Goal: Task Accomplishment & Management: Use online tool/utility

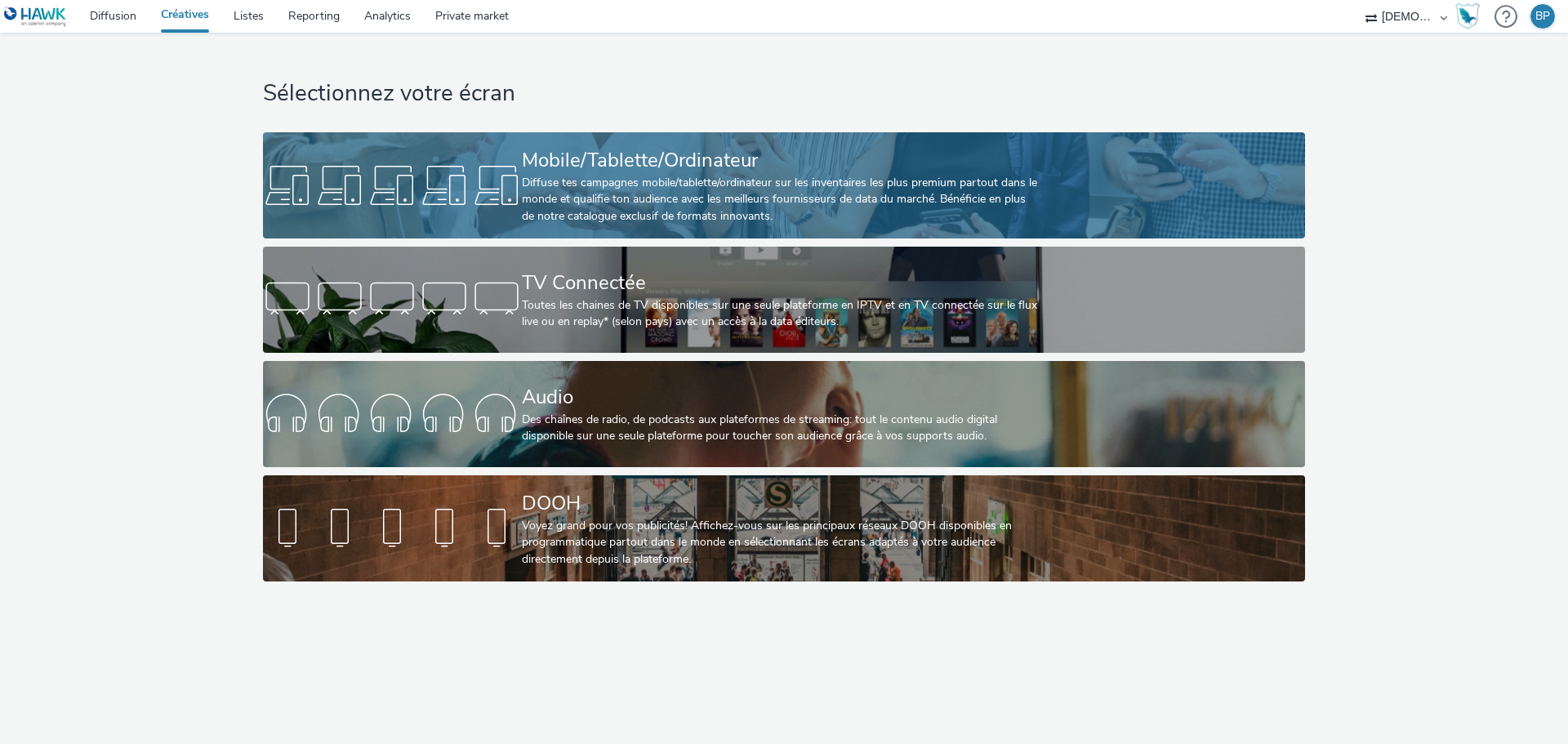
click at [876, 136] on div "Mobile/Tablette/Ordinateur Diffuse tes campagnes mobile/tablette/ordinateur sur…" at bounding box center [780, 185] width 518 height 106
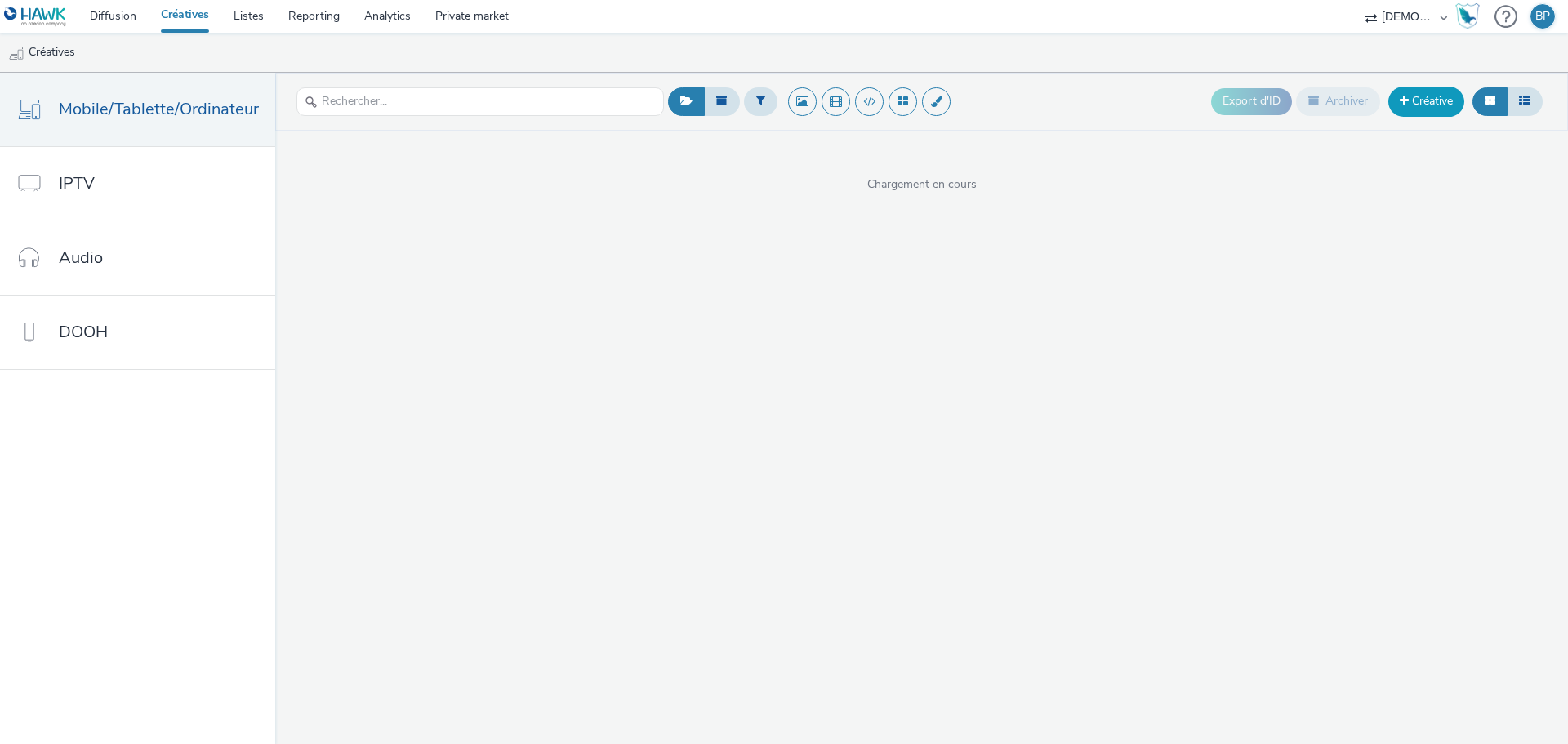
click at [1422, 107] on link "Créative" at bounding box center [1427, 101] width 76 height 29
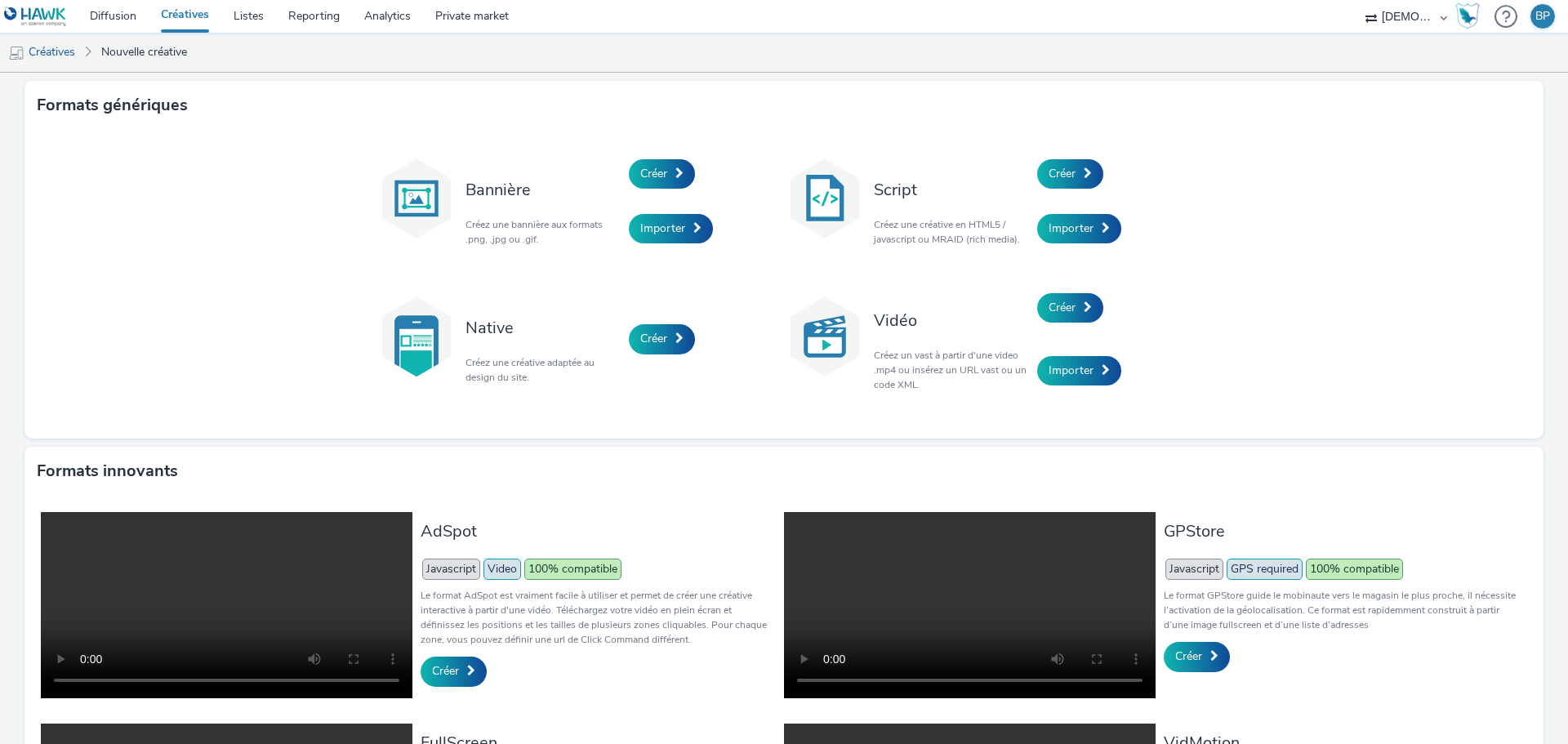
click at [1106, 164] on div "Créer" at bounding box center [1114, 173] width 155 height 55
click at [1055, 174] on span "Créer" at bounding box center [1062, 173] width 27 height 15
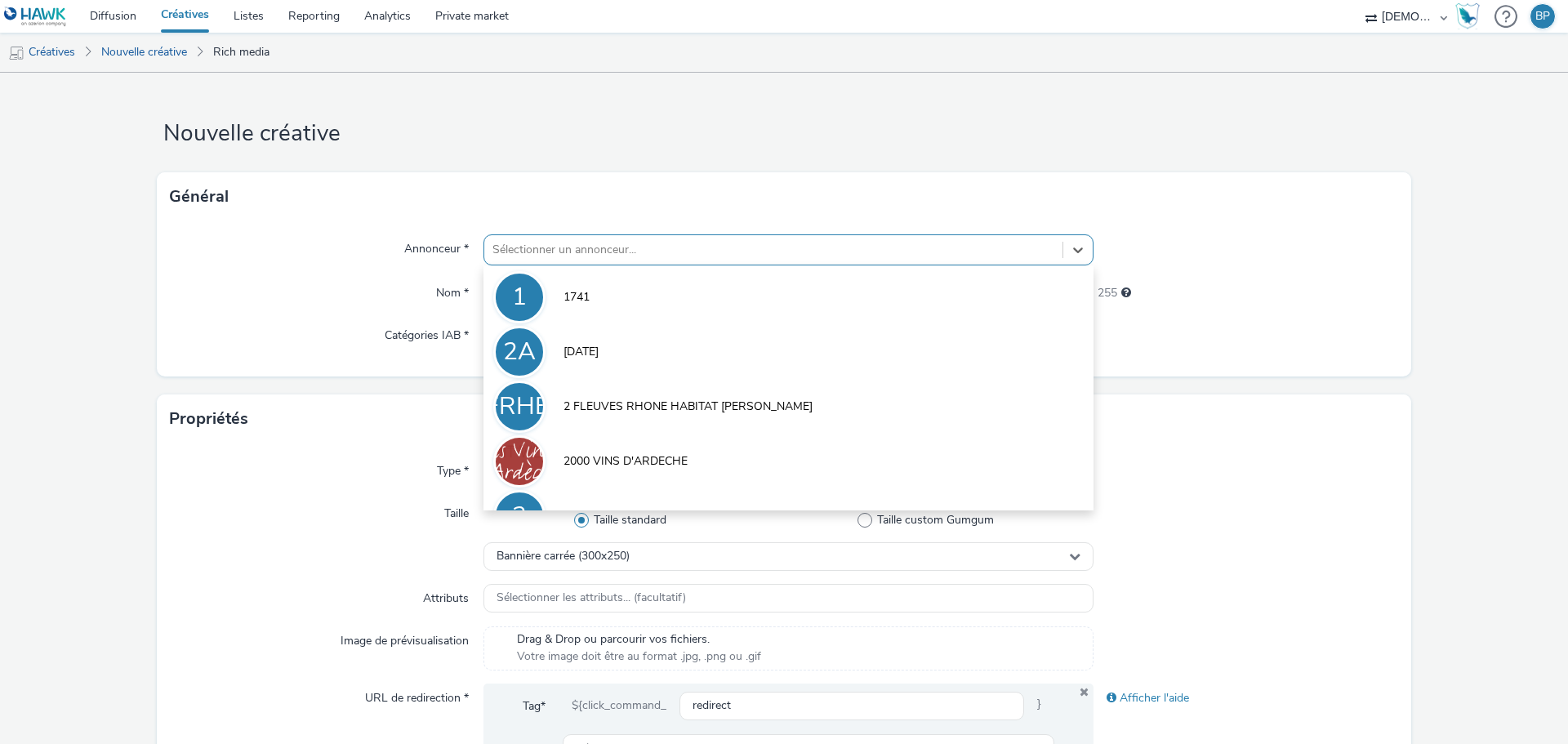
click at [534, 237] on div "Sélectionner un annonceur..." at bounding box center [773, 249] width 578 height 26
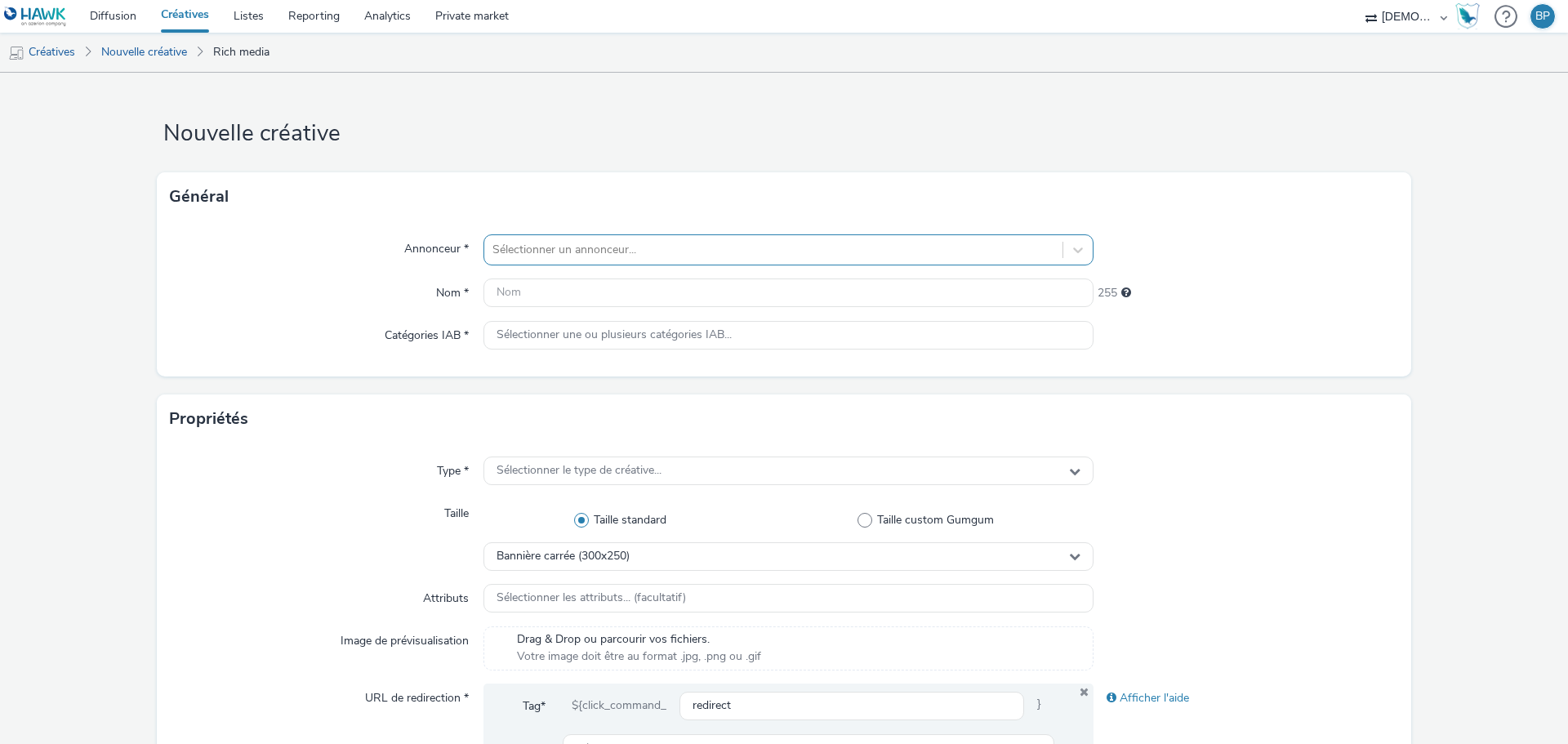
click at [569, 256] on div at bounding box center [773, 250] width 562 height 20
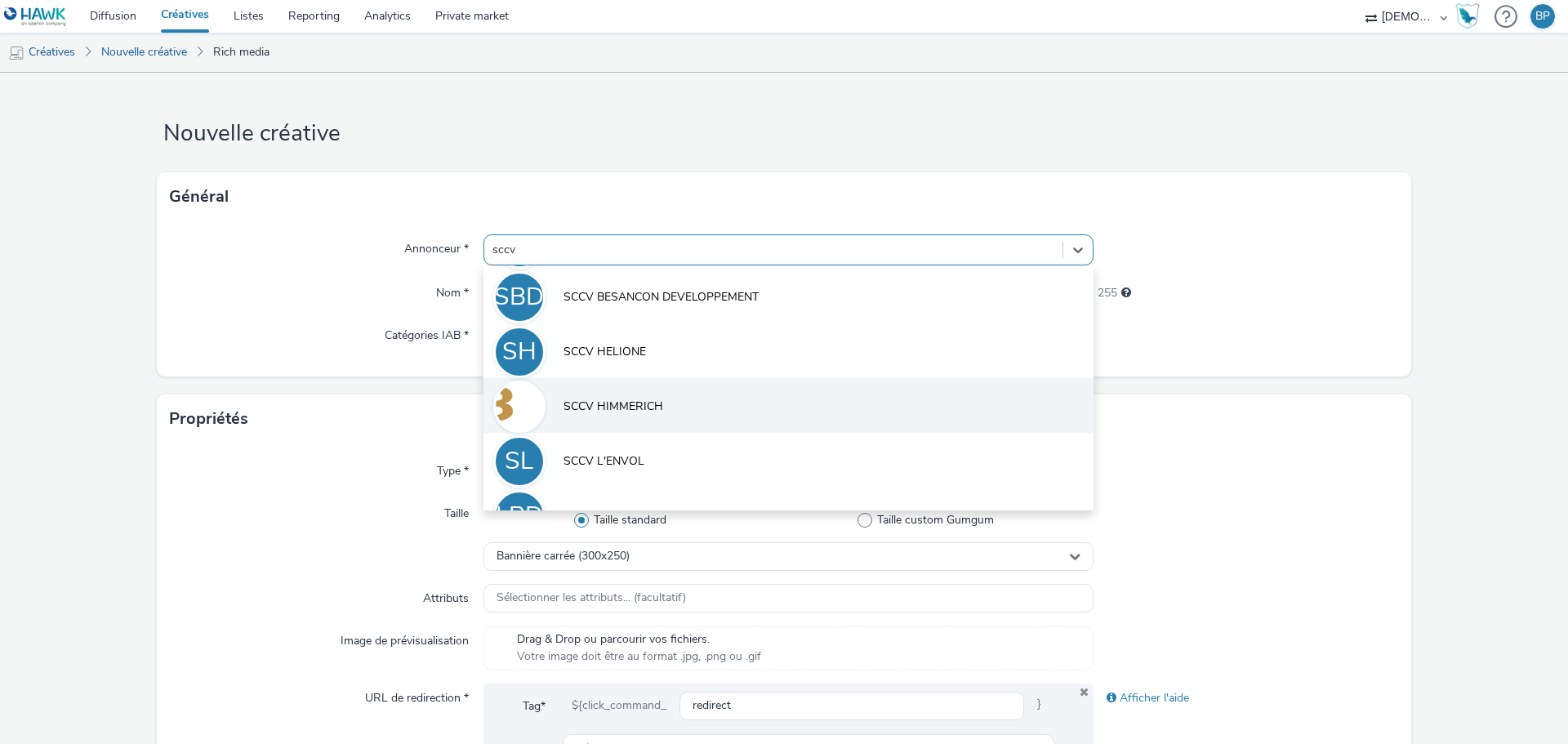
scroll to position [309, 0]
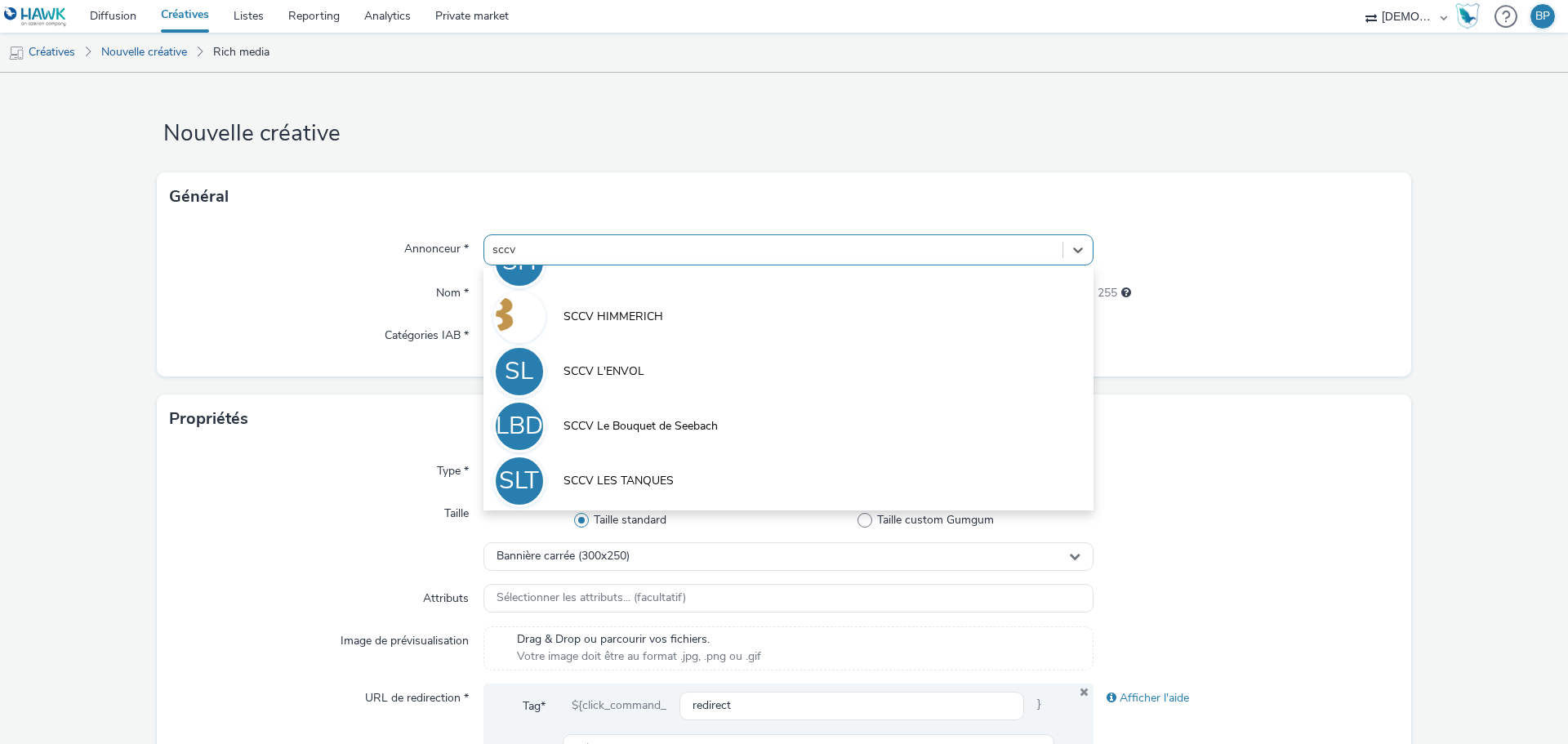
type input "sccv"
click at [1296, 214] on div "Général" at bounding box center [784, 197] width 1254 height 49
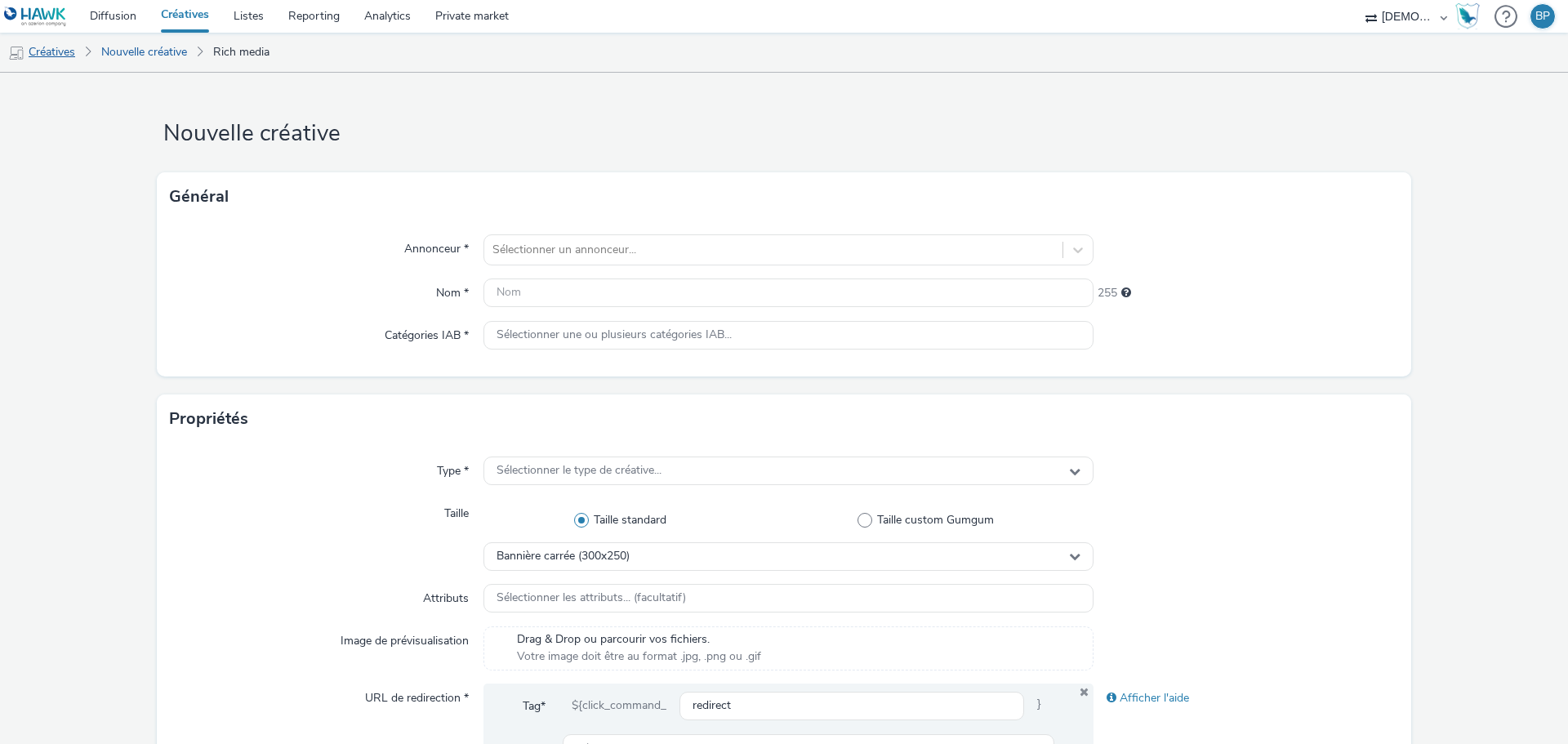
drag, startPoint x: 55, startPoint y: 45, endPoint x: 81, endPoint y: 41, distance: 26.3
click at [55, 45] on link "Créatives" at bounding box center [42, 52] width 83 height 39
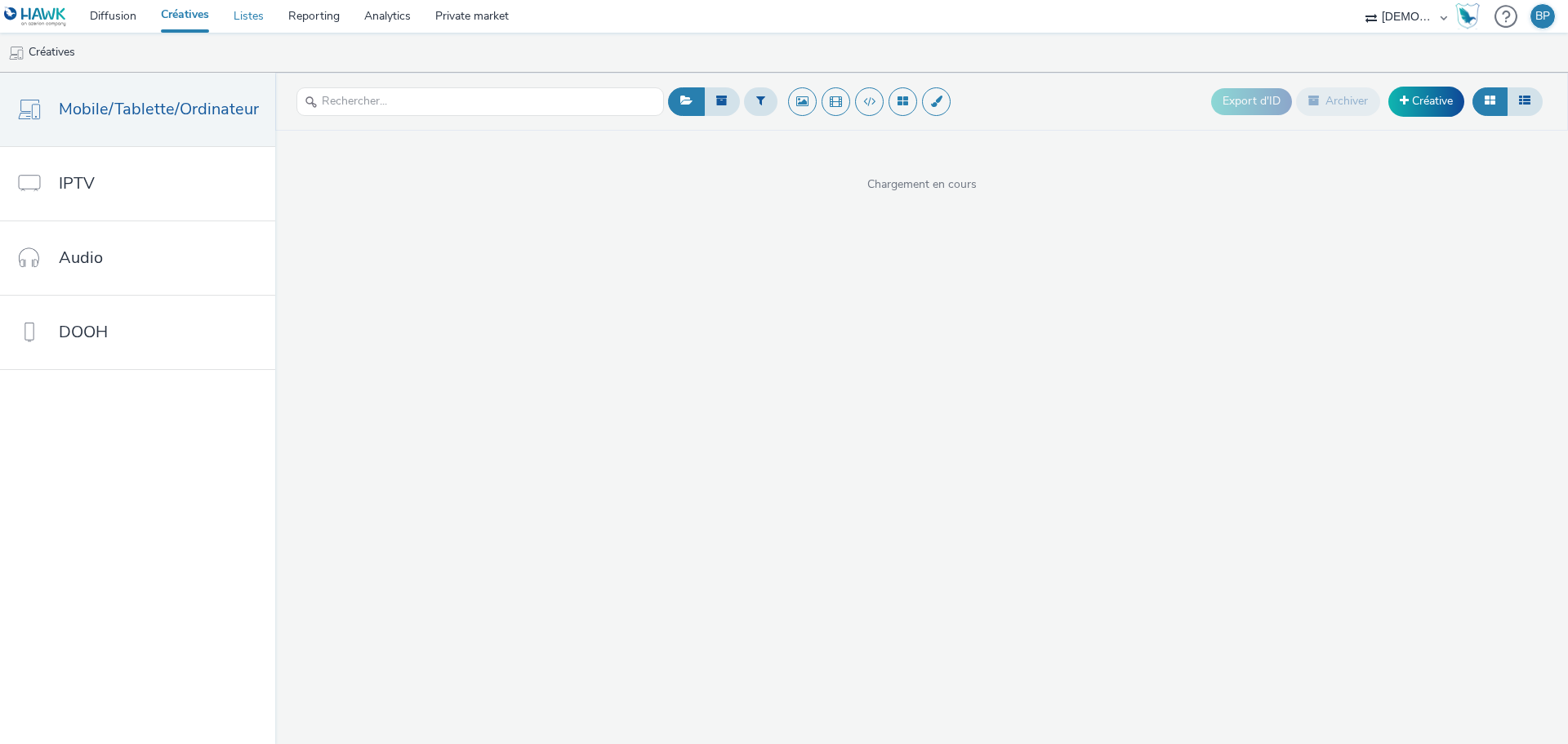
click at [262, 14] on link "Listes" at bounding box center [248, 16] width 54 height 33
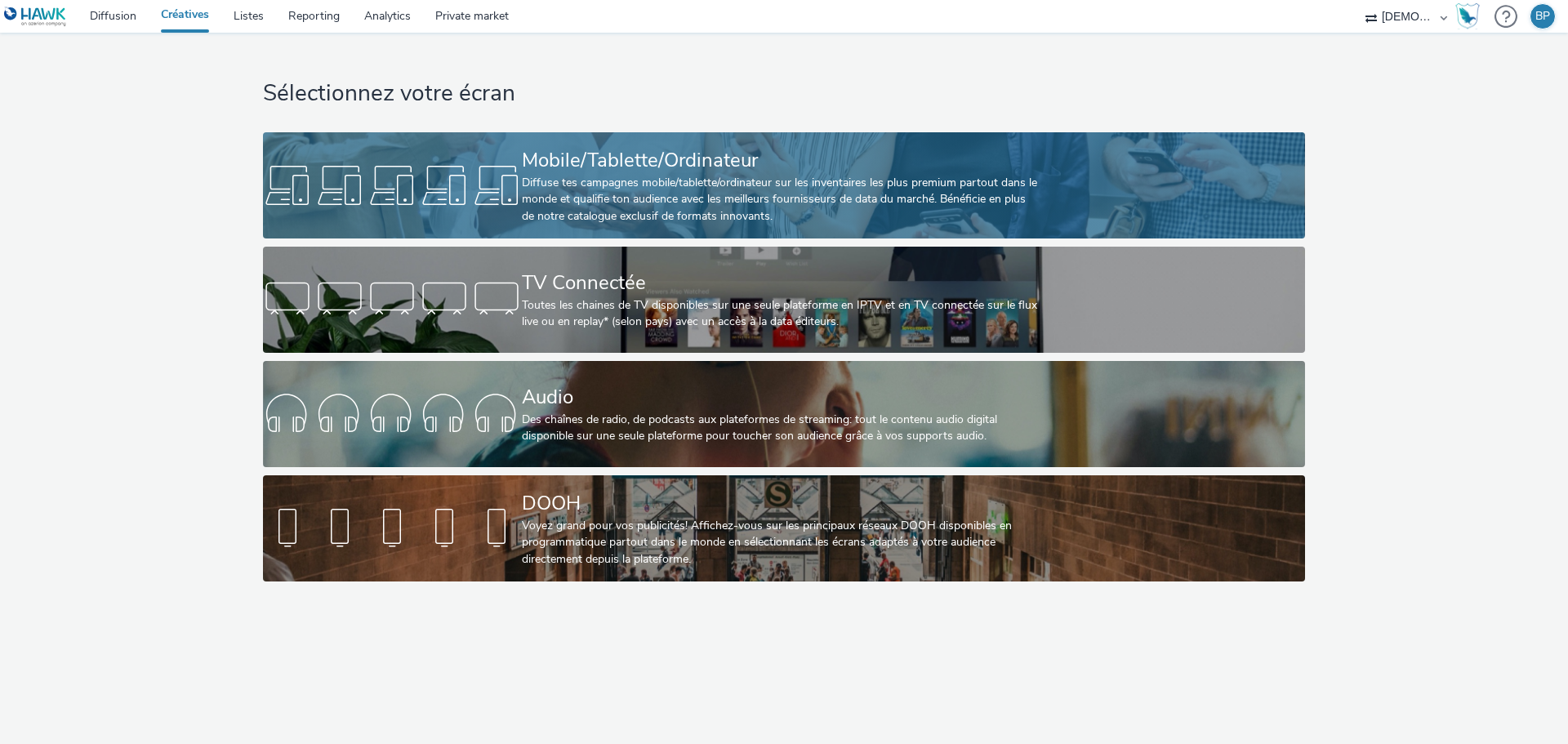
click at [788, 182] on div "Diffuse tes campagnes mobile/tablette/ordinateur sur les inventaires les plus p…" at bounding box center [780, 199] width 518 height 50
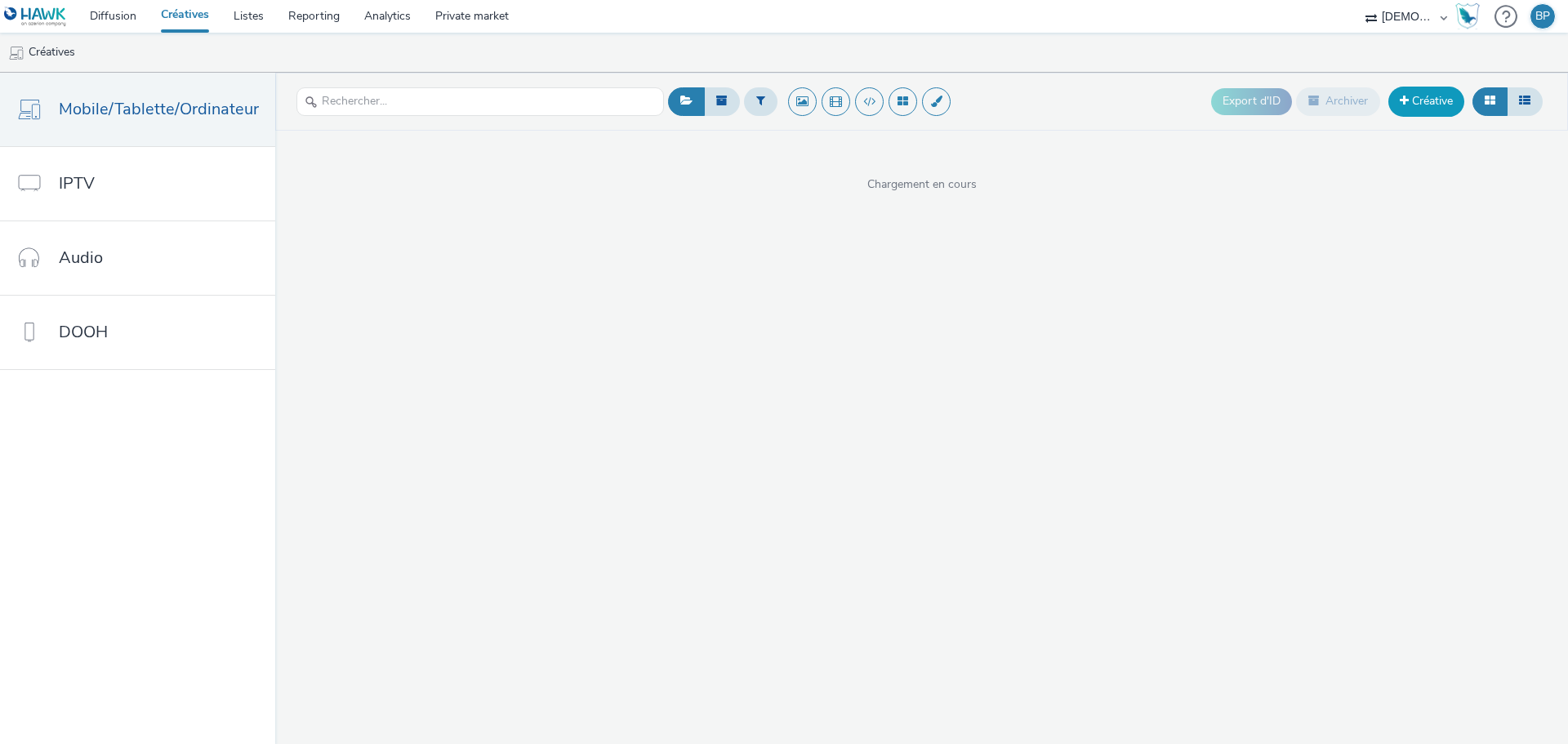
click at [1424, 95] on link "Créative" at bounding box center [1427, 101] width 76 height 29
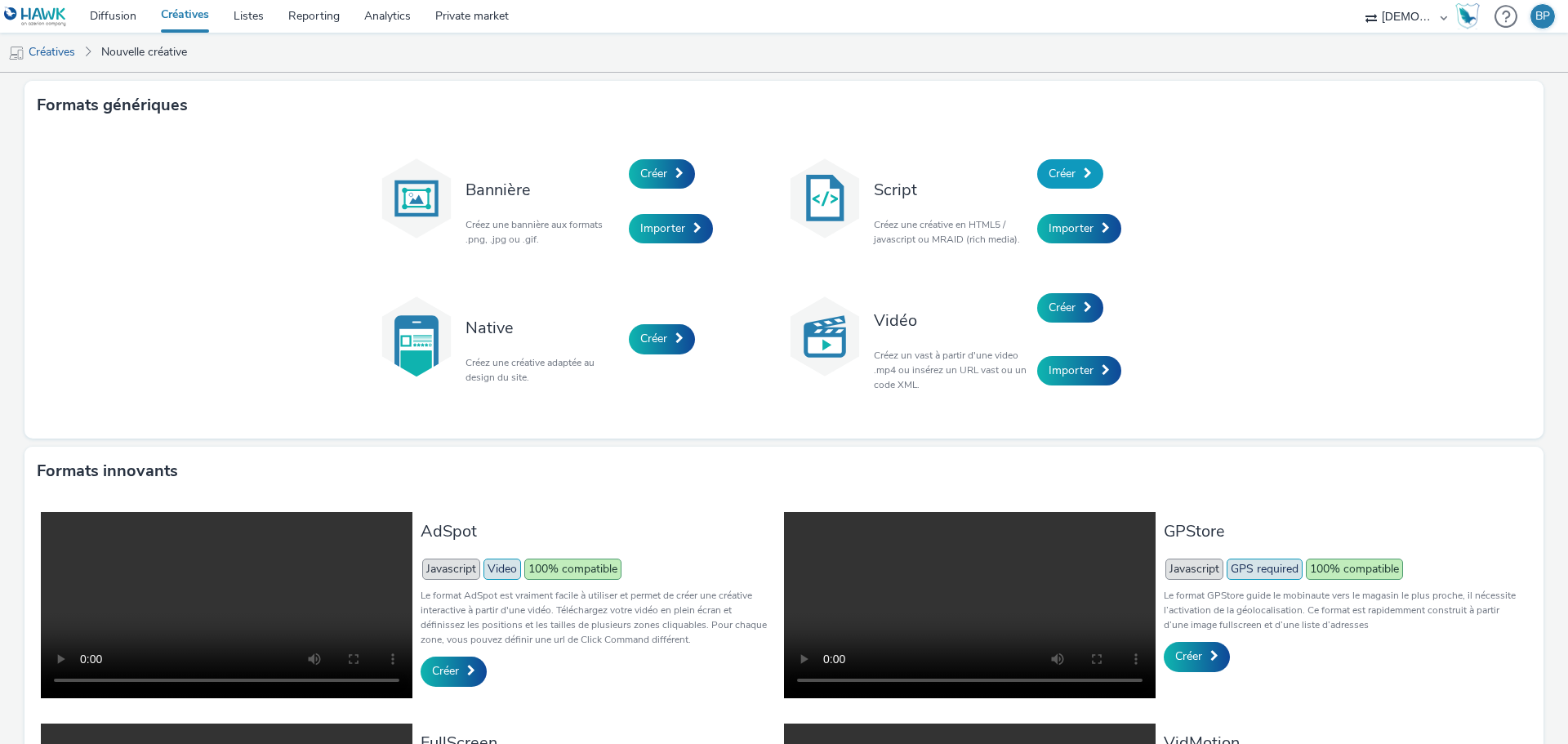
click at [1064, 177] on span "Créer" at bounding box center [1062, 173] width 27 height 15
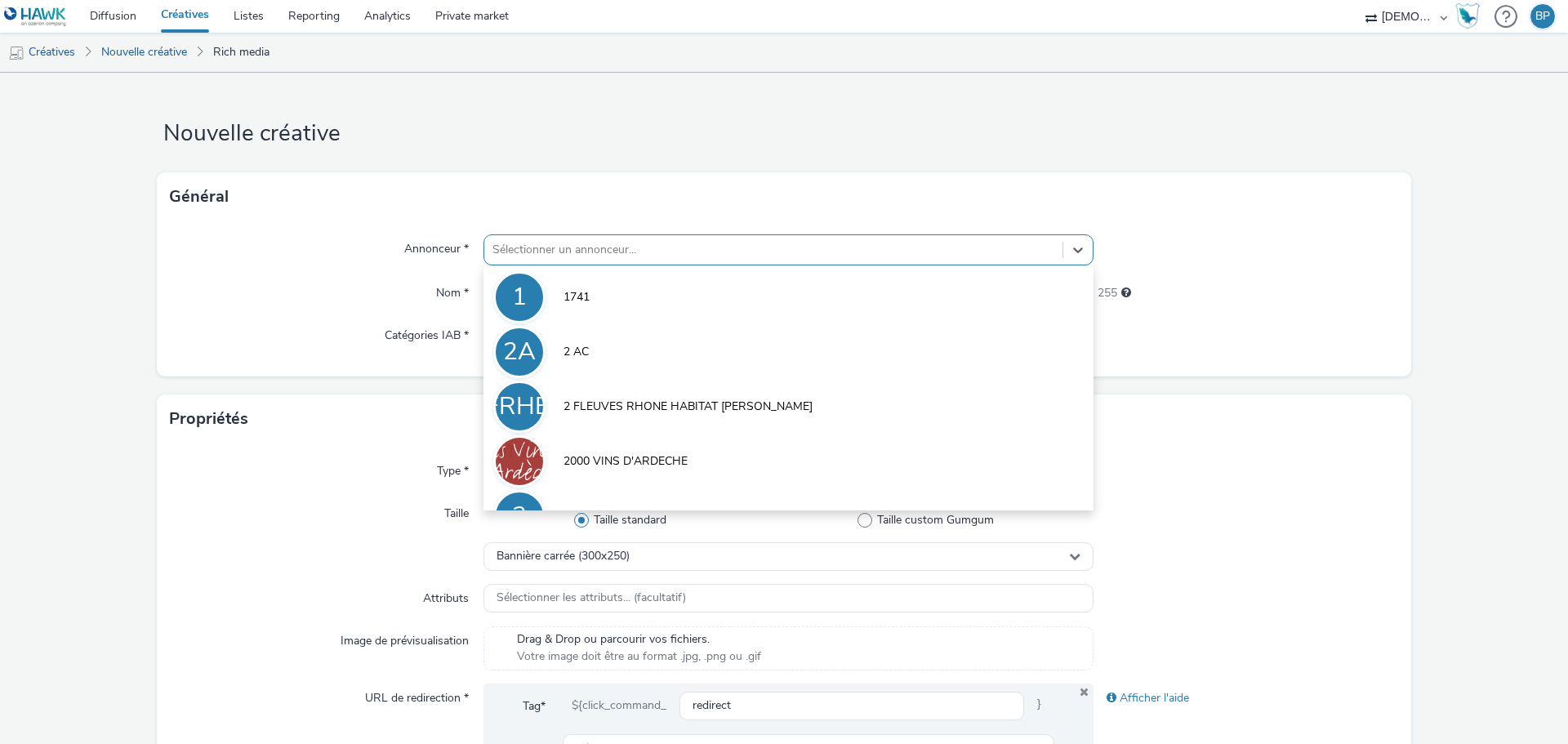
click at [785, 235] on div "Sélectionner un annonceur..." at bounding box center [788, 250] width 610 height 31
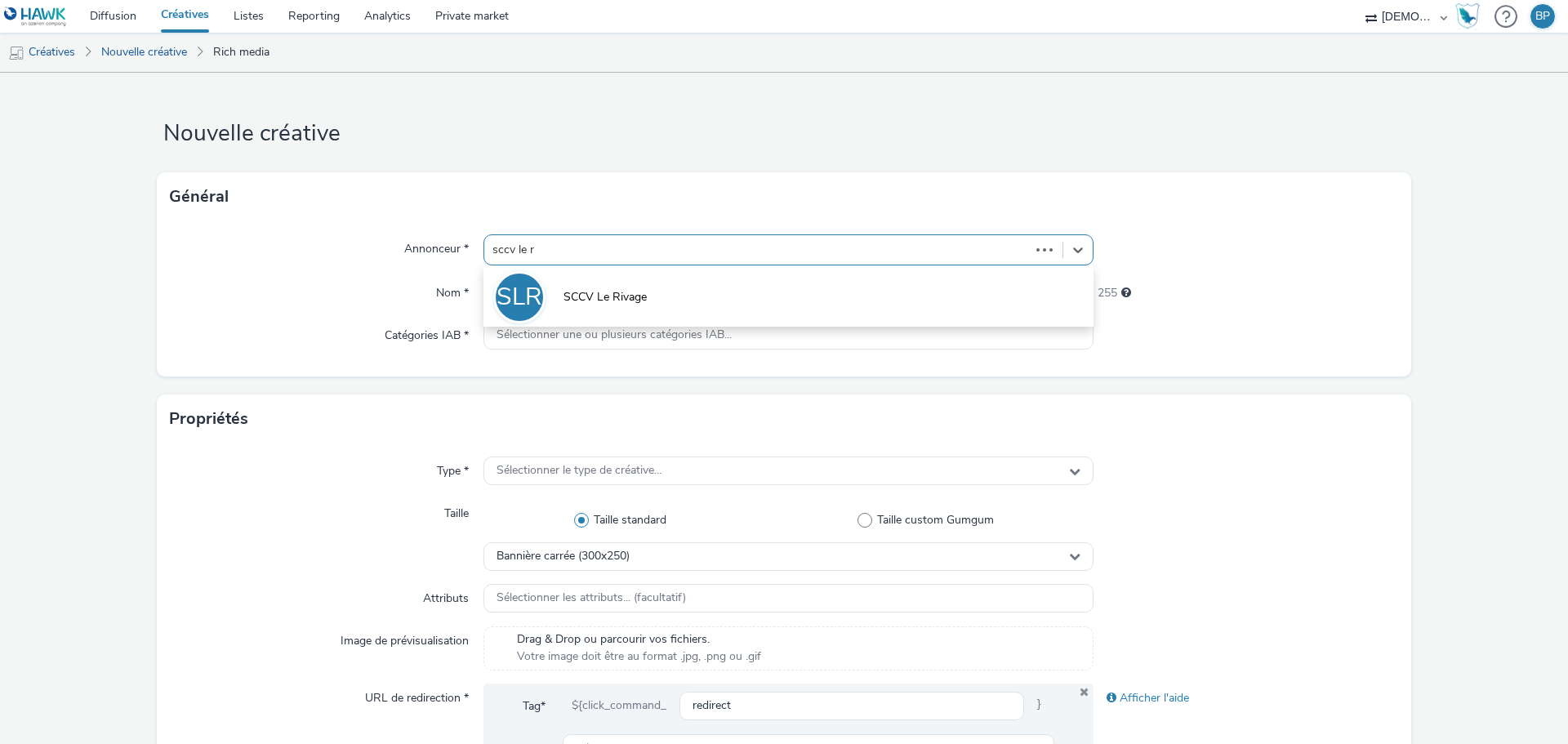
type input "sccv le ri"
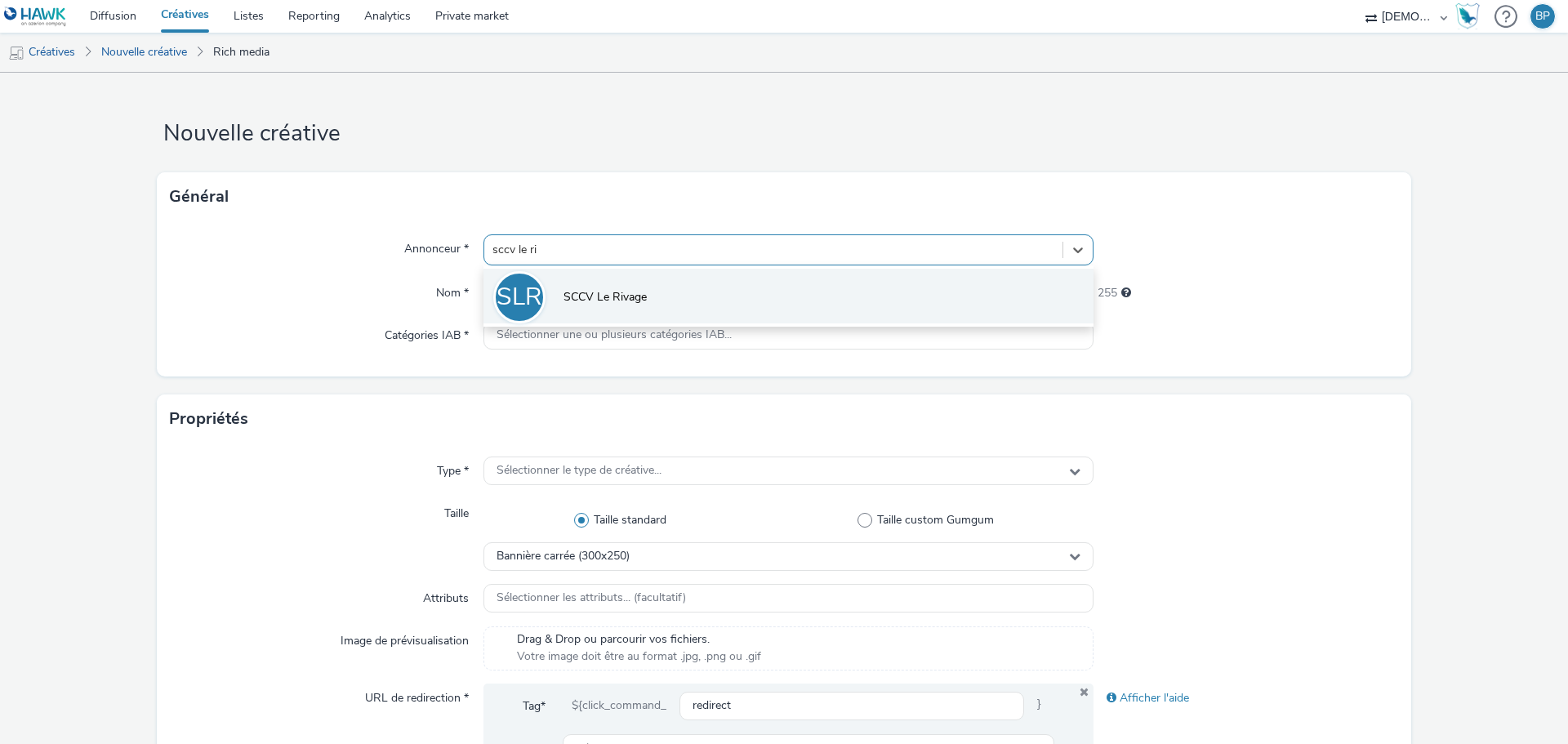
click at [750, 295] on li "SLR SCCV Le Rivage" at bounding box center [788, 295] width 610 height 54
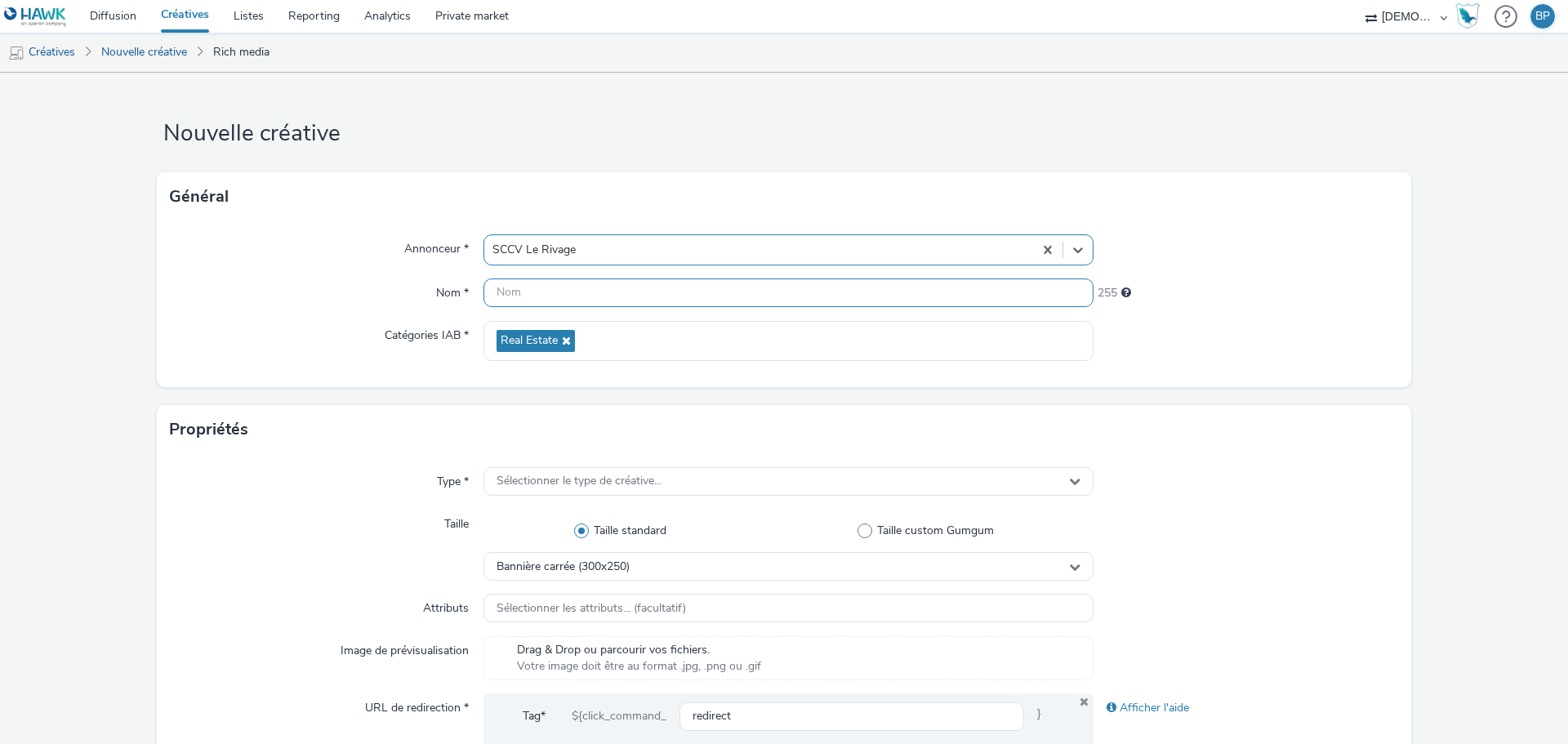
click at [557, 286] on input "text" at bounding box center [788, 293] width 610 height 29
paste input "320x480_talaudiere"
click at [574, 295] on input "320x480_320x480_talaudiere" at bounding box center [788, 293] width 610 height 29
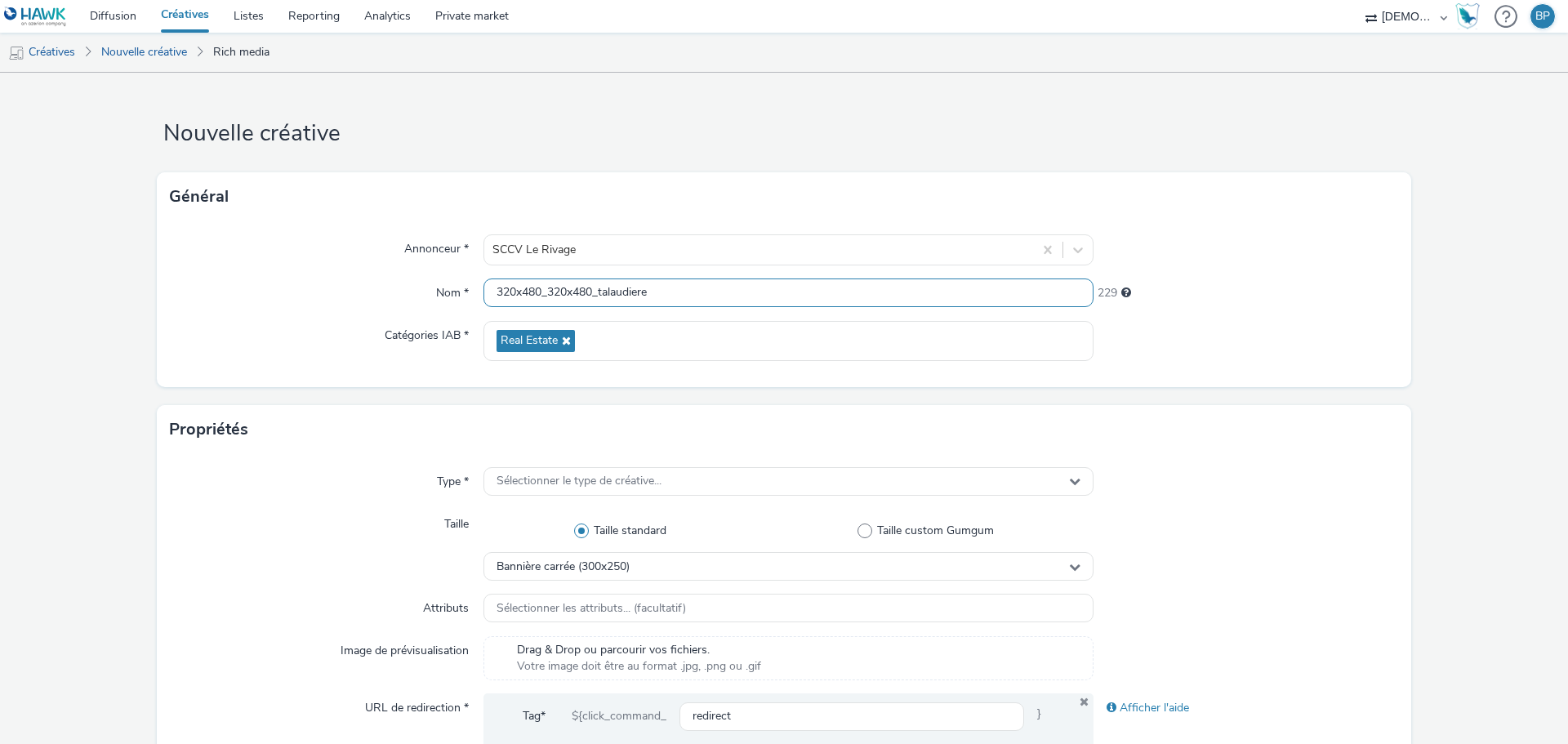
paste input "text"
type input "320x480_talaudiere"
click at [1500, 380] on form "Nouvelle créative Général Annonceur * SCCV Le Rivage Nom * 320x480_talaudiere 2…" at bounding box center [784, 742] width 1568 height 1339
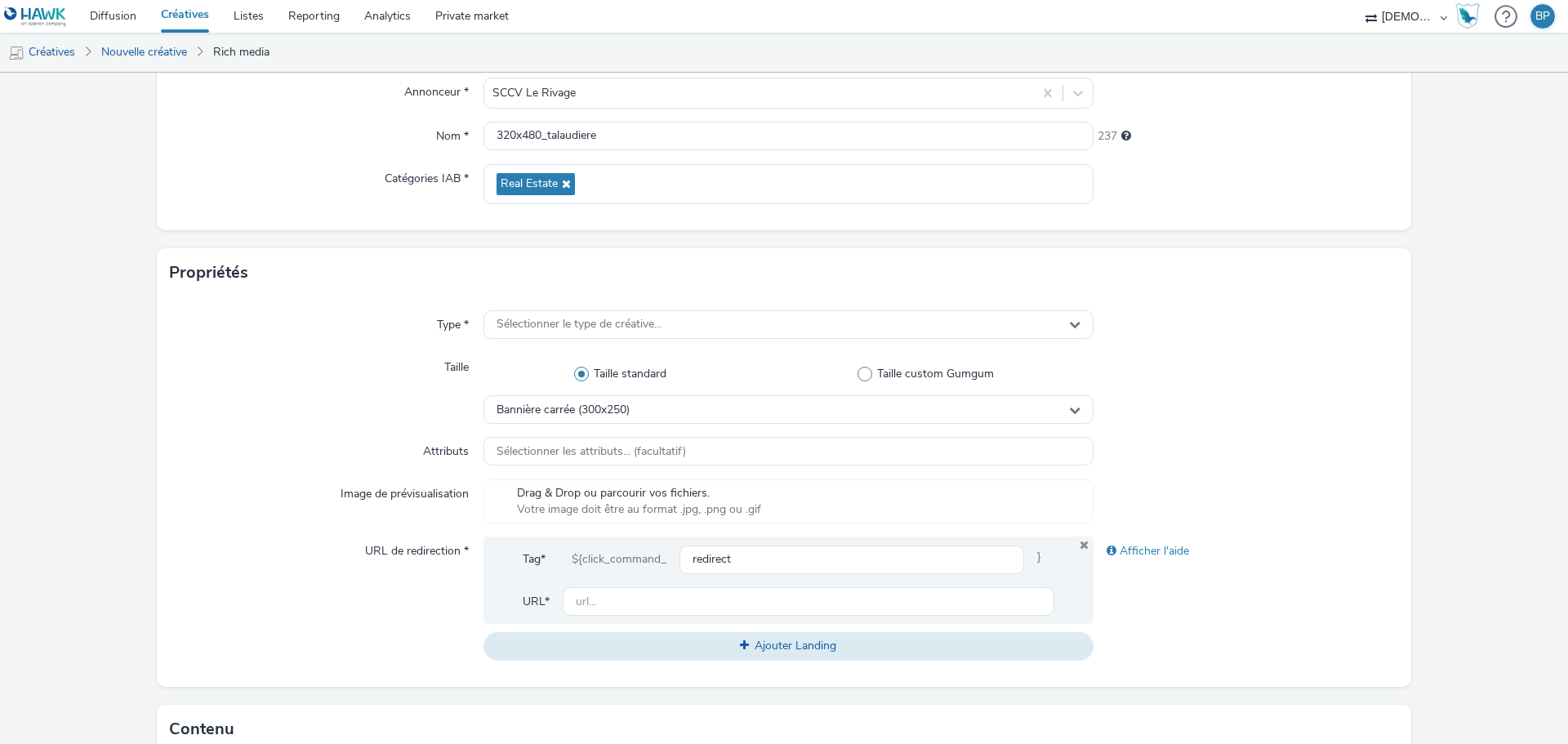
scroll to position [245, 0]
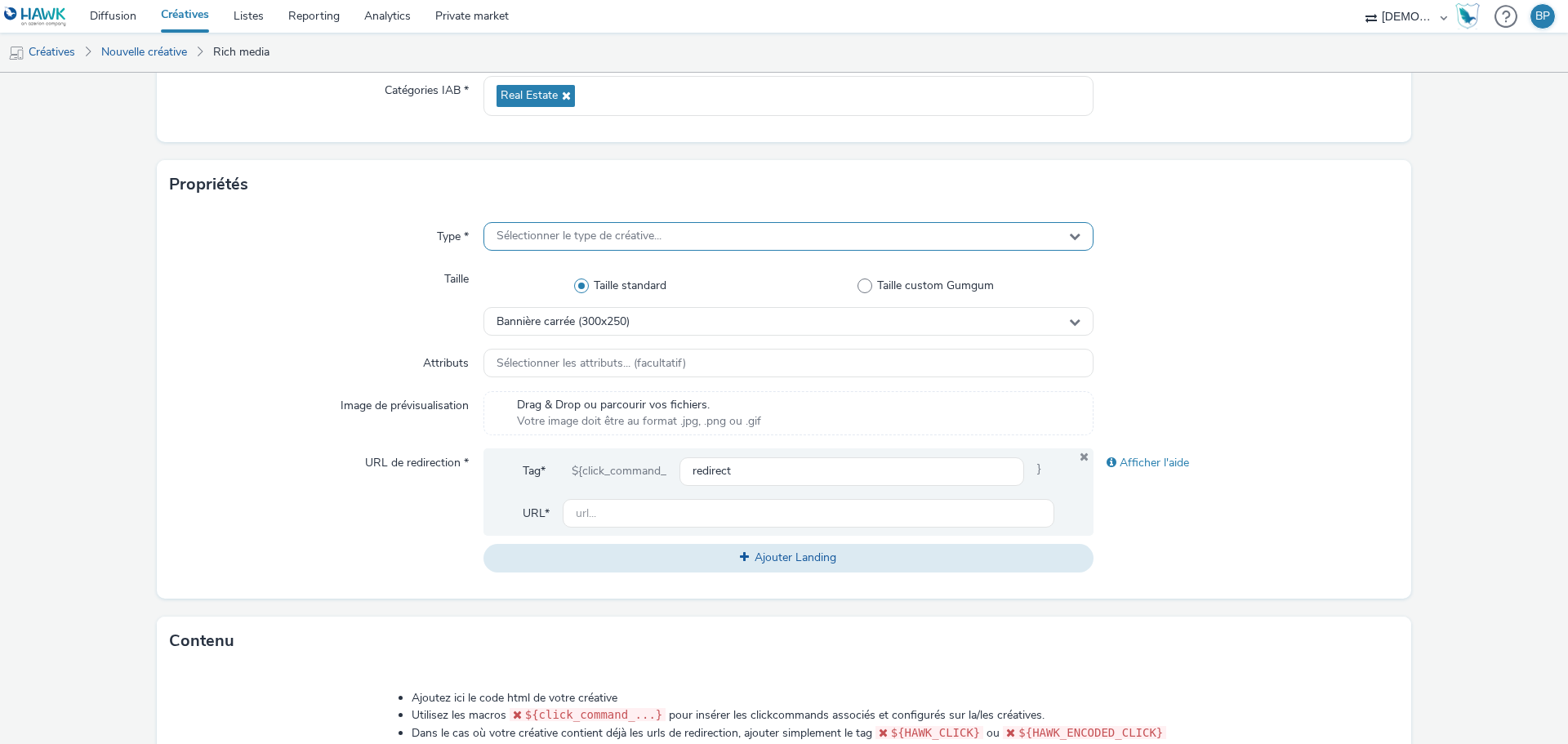
click at [538, 230] on span "Sélectionner le type de créative..." at bounding box center [579, 236] width 165 height 14
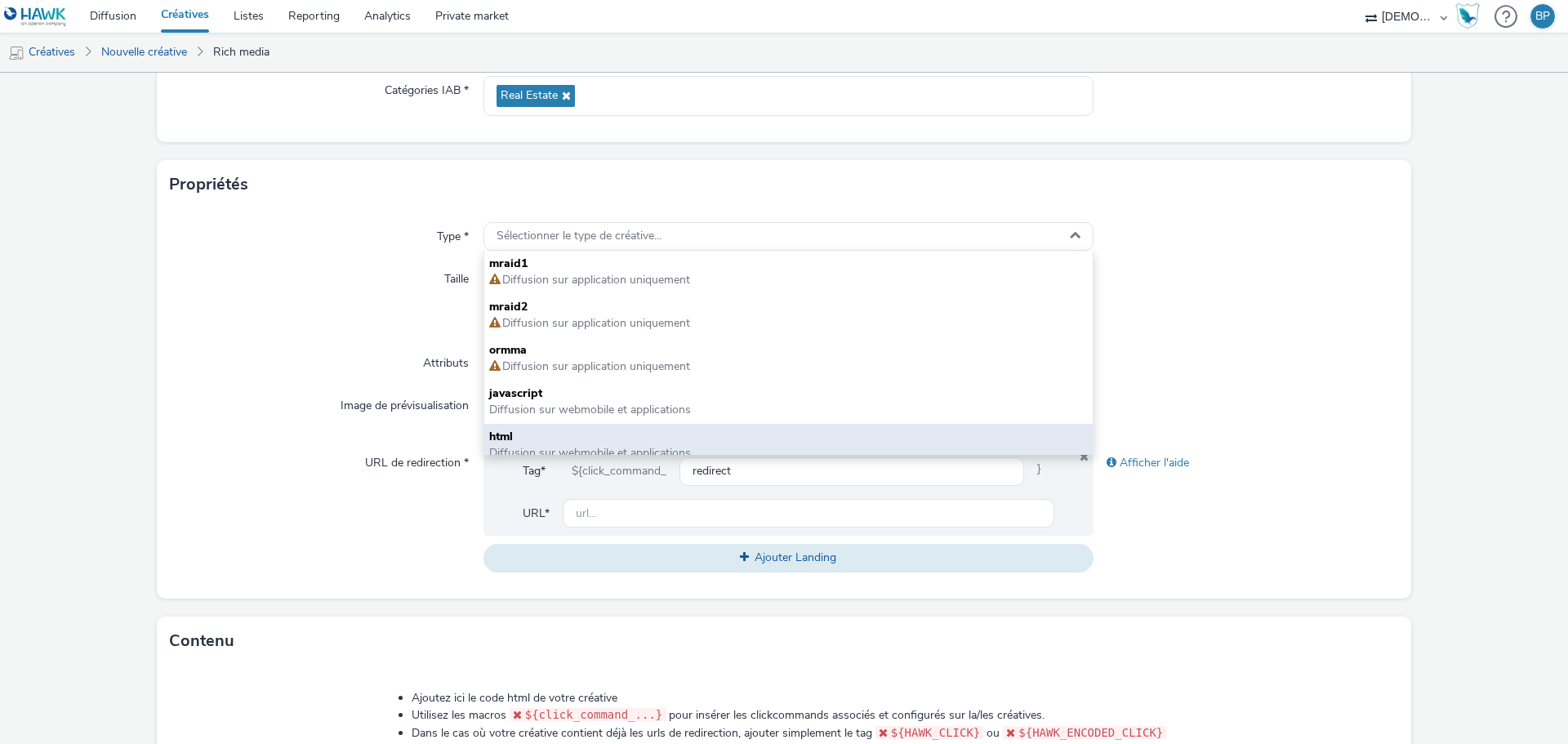
click at [535, 433] on span "html" at bounding box center [789, 437] width 598 height 16
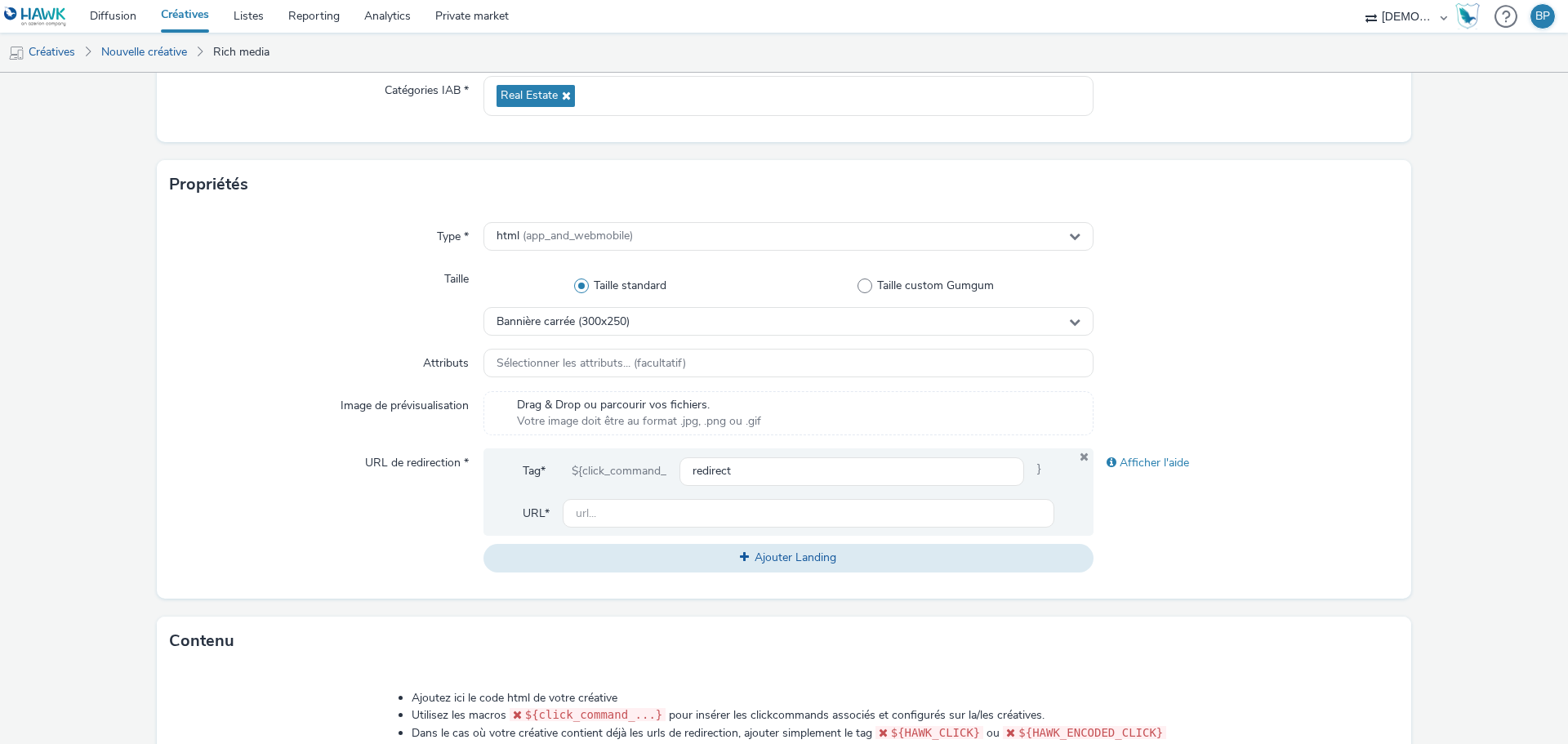
click at [576, 286] on span at bounding box center [581, 285] width 15 height 14
click at [619, 286] on input "Taille standard" at bounding box center [624, 286] width 11 height 11
click at [587, 323] on span "Bannière carrée (300x250)" at bounding box center [563, 322] width 133 height 14
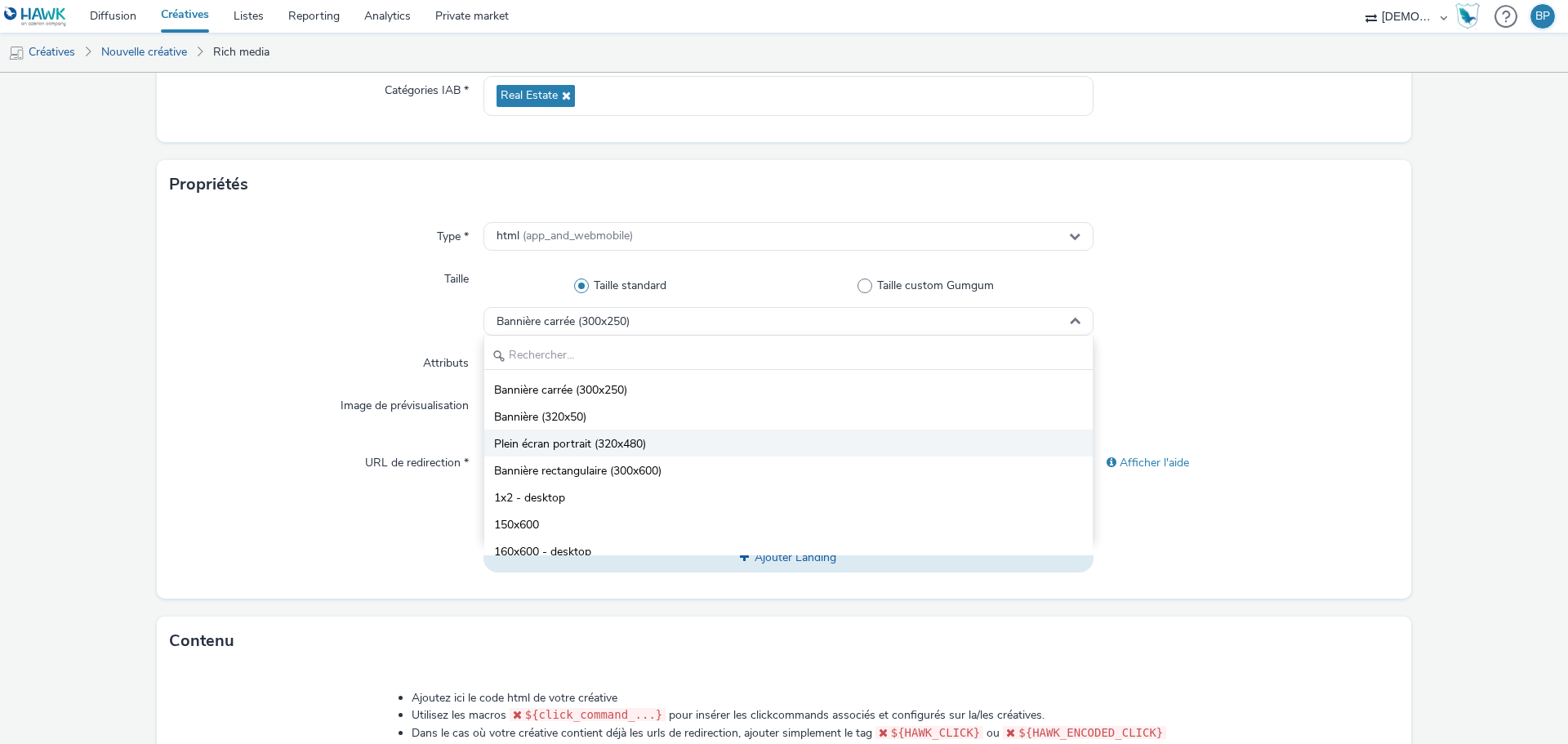
click at [572, 441] on span "Plein écran portrait (320x480)" at bounding box center [570, 444] width 152 height 16
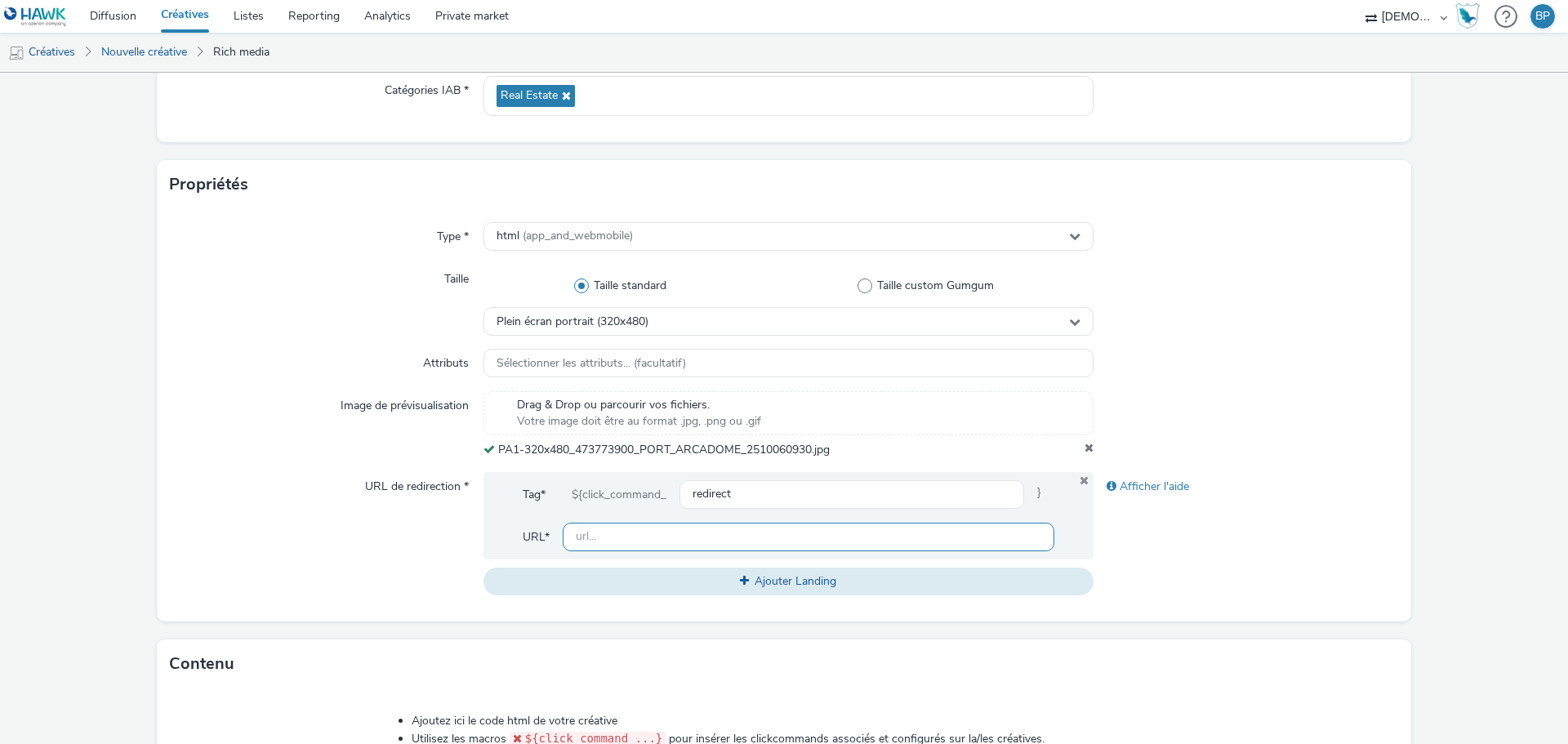
click at [605, 534] on input "text" at bounding box center [808, 537] width 491 height 29
paste input "[URL][DOMAIN_NAME]"
type input "[URL][DOMAIN_NAME]"
drag, startPoint x: 1358, startPoint y: 506, endPoint x: 1354, endPoint y: 517, distance: 11.7
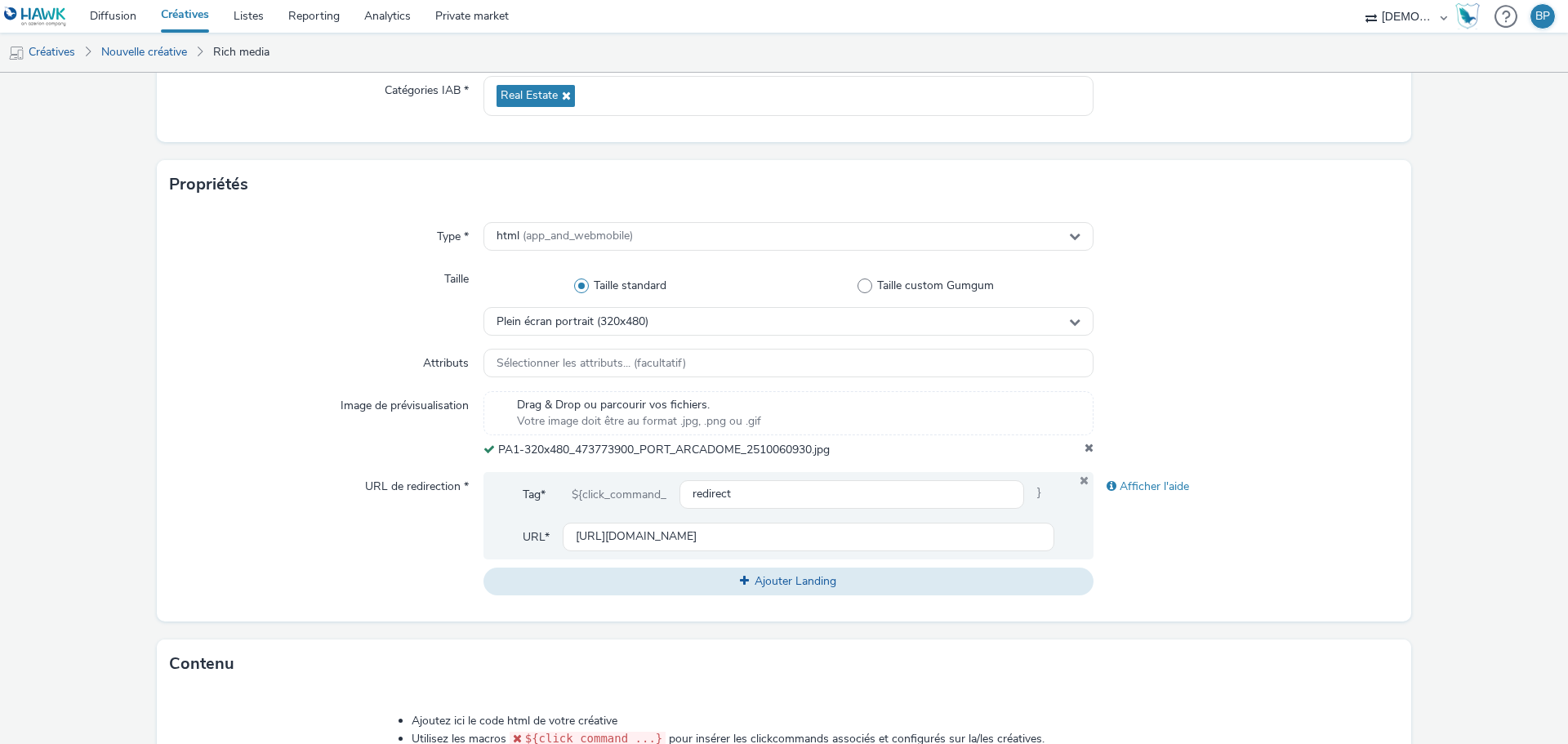
click at [1358, 506] on div "Afficher l'aide" at bounding box center [1245, 534] width 305 height 123
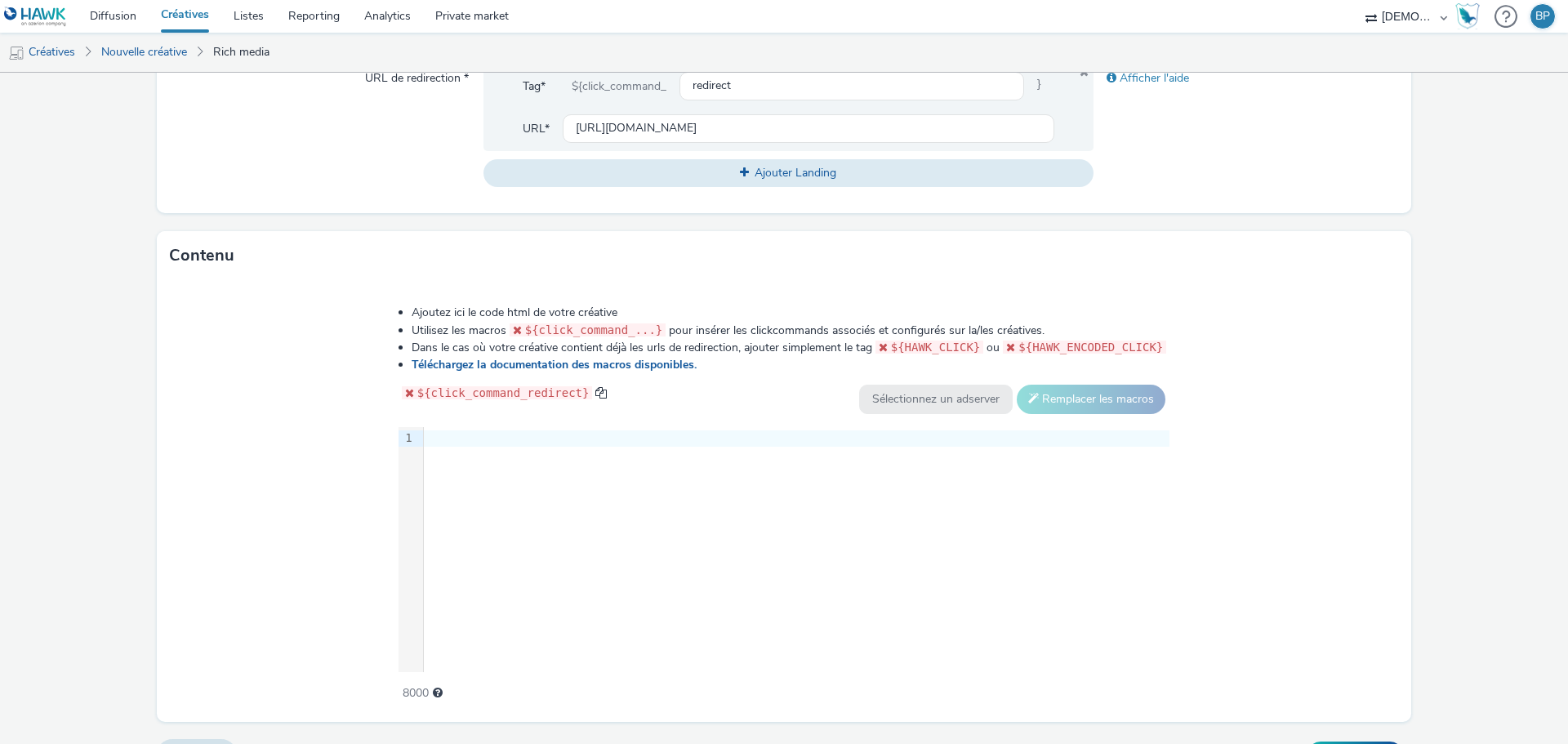
drag, startPoint x: 1374, startPoint y: 551, endPoint x: 1345, endPoint y: 537, distance: 32.2
click at [1372, 548] on div "Ajoutez ici le code html de votre créative Utilisez les macros ${click_command_…" at bounding box center [784, 500] width 1254 height 441
click at [484, 441] on div at bounding box center [797, 439] width 746 height 16
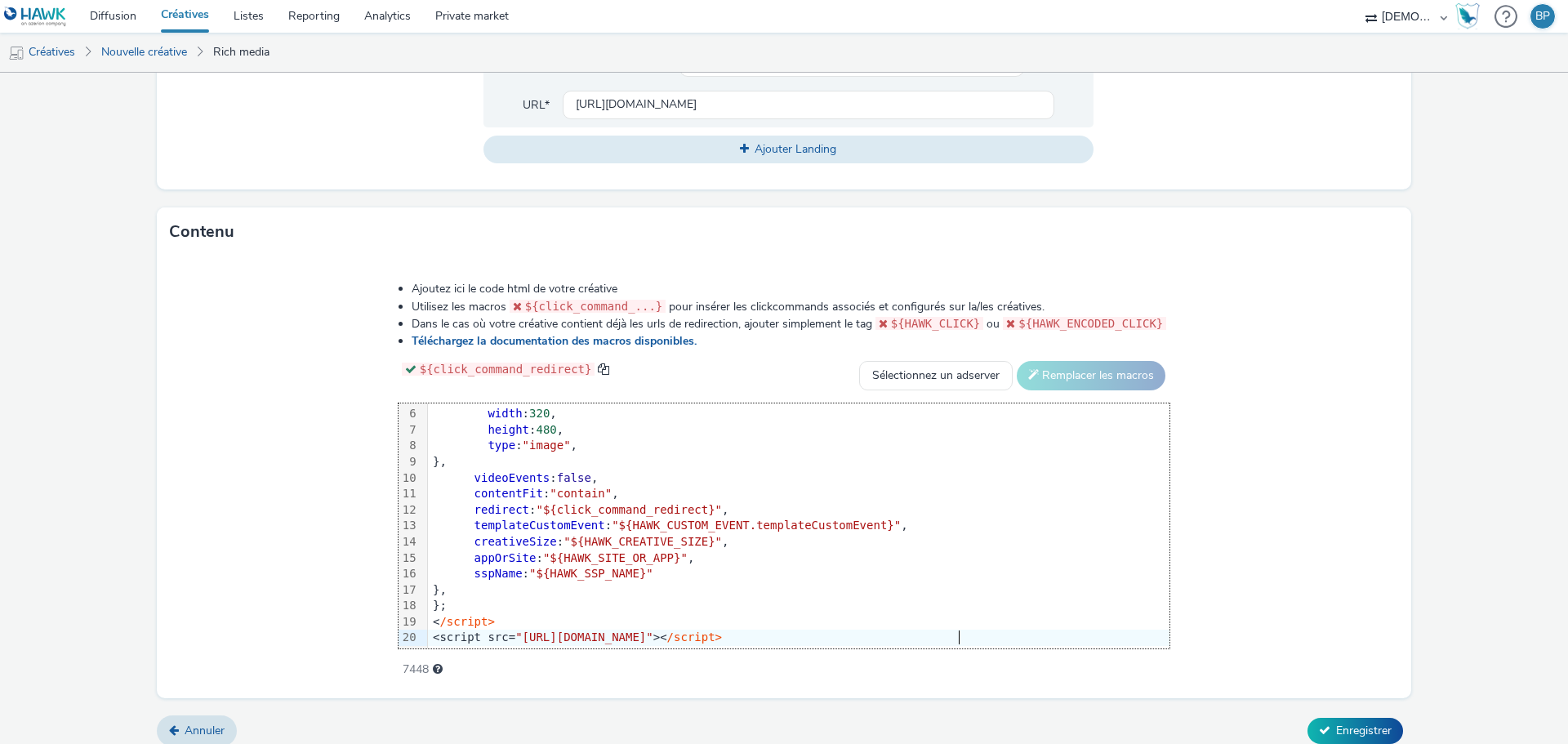
scroll to position [690, 0]
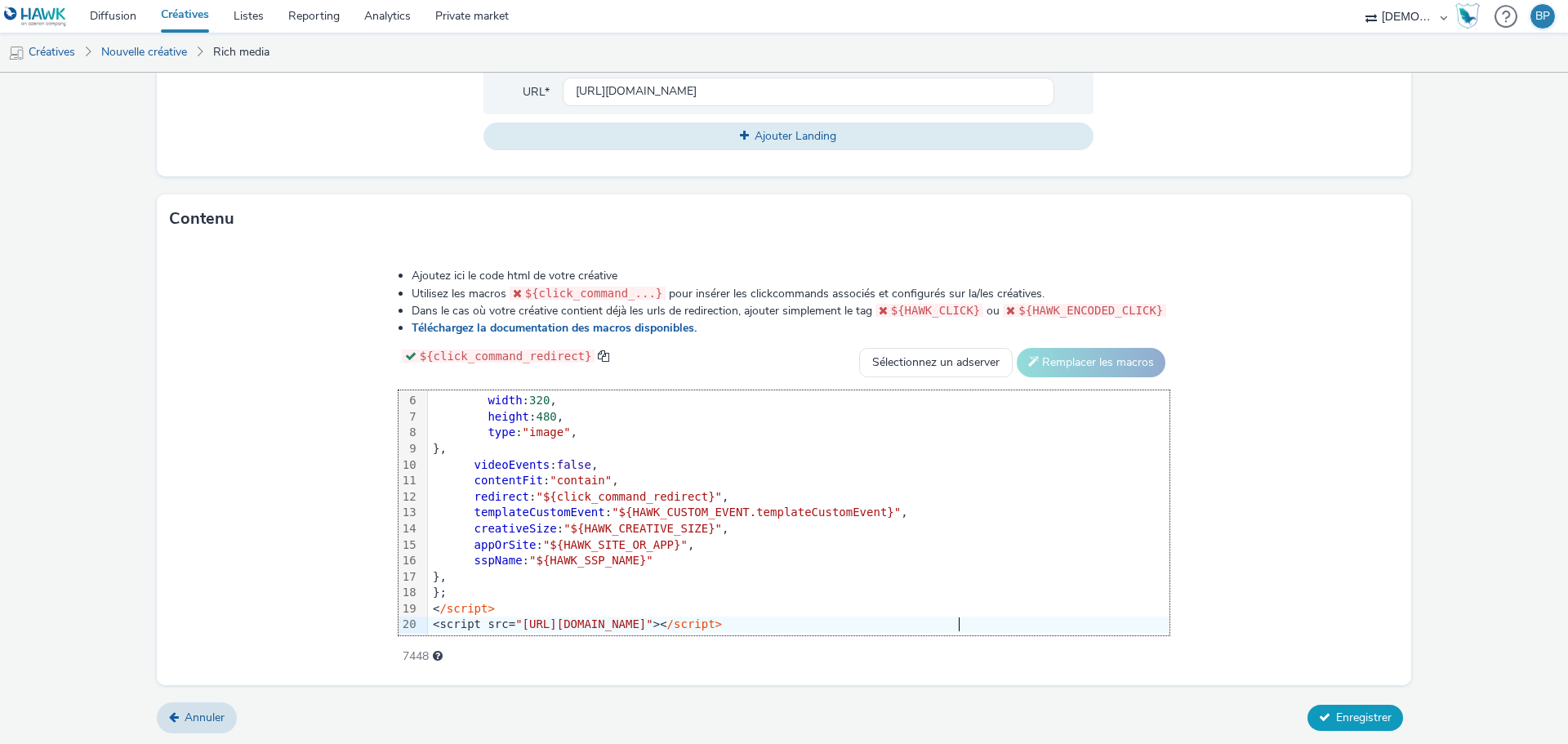
click at [1355, 710] on span "Enregistrer" at bounding box center [1363, 717] width 55 height 15
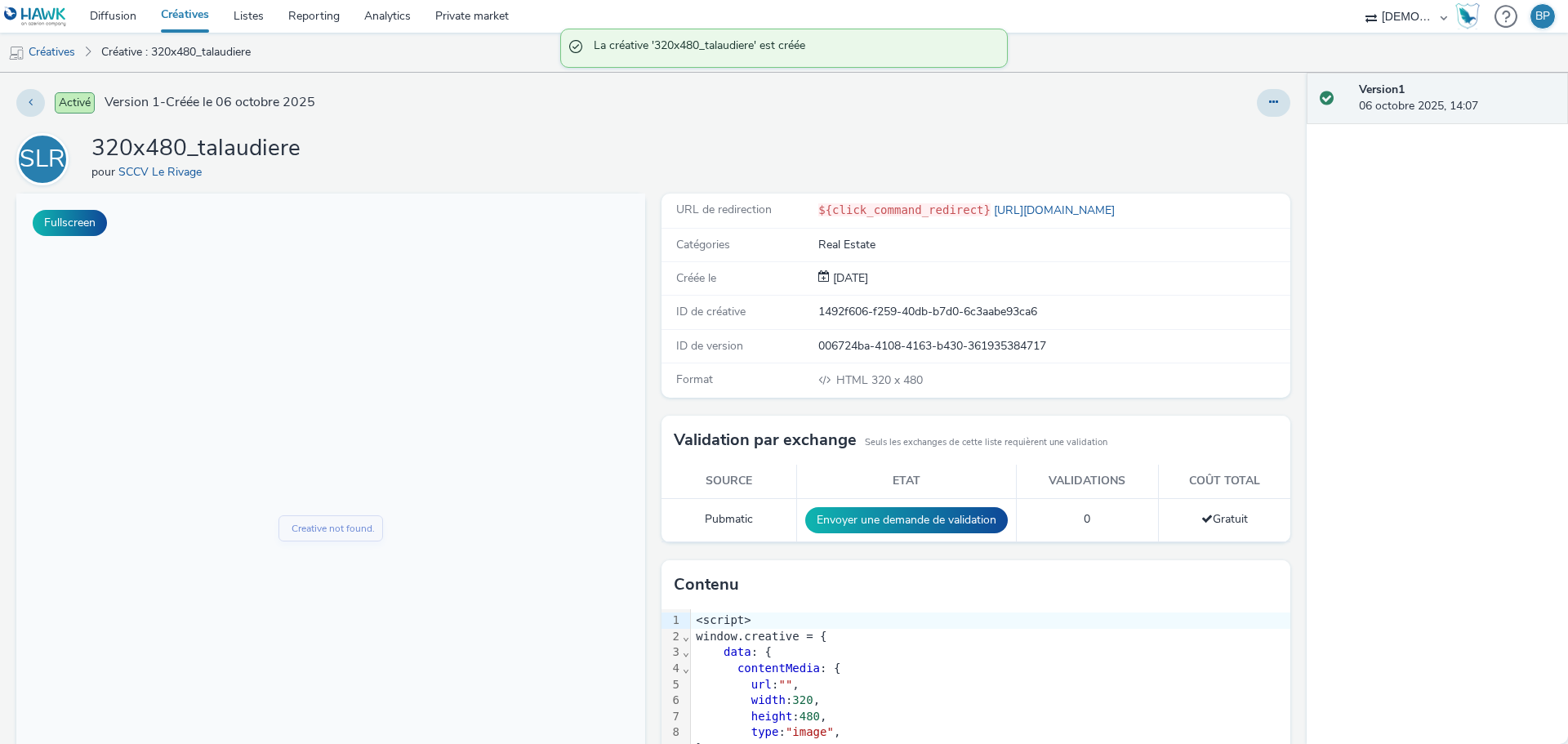
drag, startPoint x: 1253, startPoint y: 103, endPoint x: 1226, endPoint y: 119, distance: 31.4
click at [1257, 103] on button at bounding box center [1273, 102] width 34 height 28
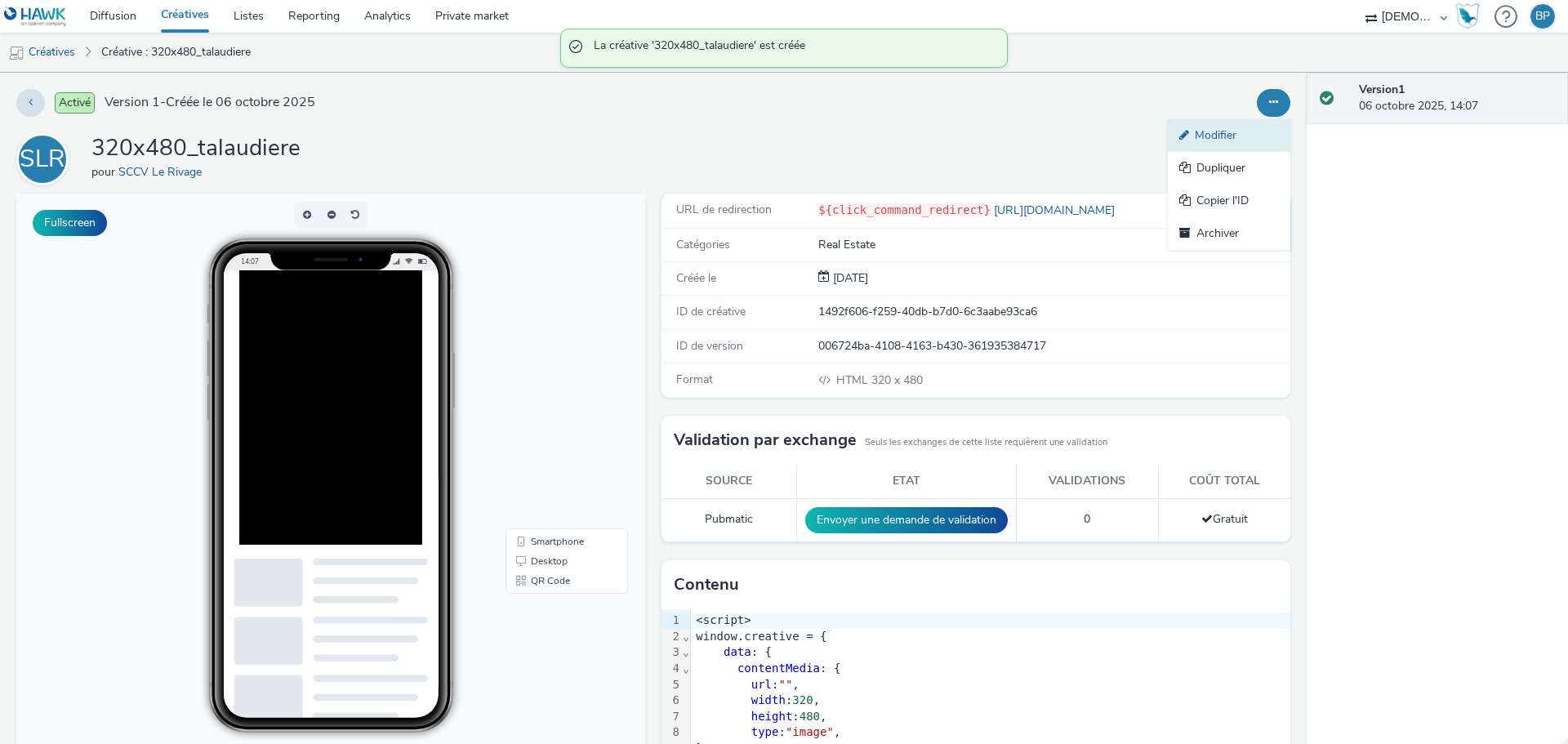
click at [1207, 143] on link "Modifier" at bounding box center [1228, 136] width 122 height 33
